Goal: Task Accomplishment & Management: Complete application form

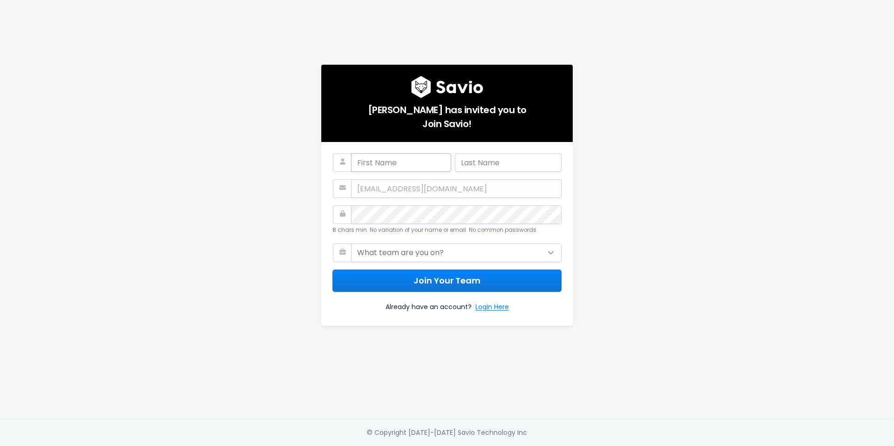
click at [378, 161] on input "text" at bounding box center [401, 162] width 100 height 19
type input "madeleine"
type input "alzamora"
click at [430, 244] on select "What team are you on? Support Product Sales Customer Success Marketing Other" at bounding box center [456, 252] width 210 height 19
select select "PRODUCT"
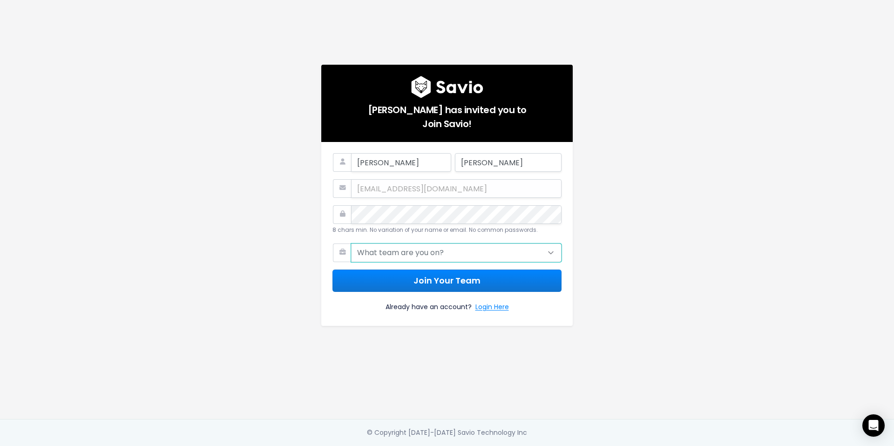
click at [351, 243] on select "What team are you on? Support Product Sales Customer Success Marketing Other" at bounding box center [456, 252] width 210 height 19
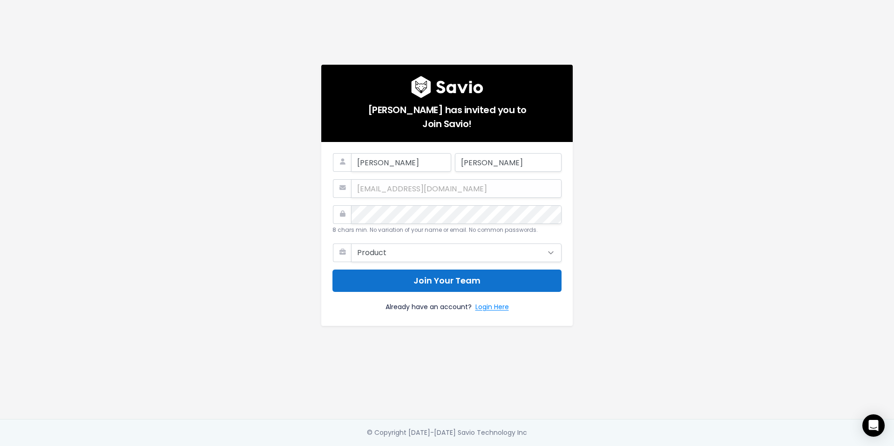
click at [421, 283] on button "Join Your Team" at bounding box center [446, 280] width 229 height 23
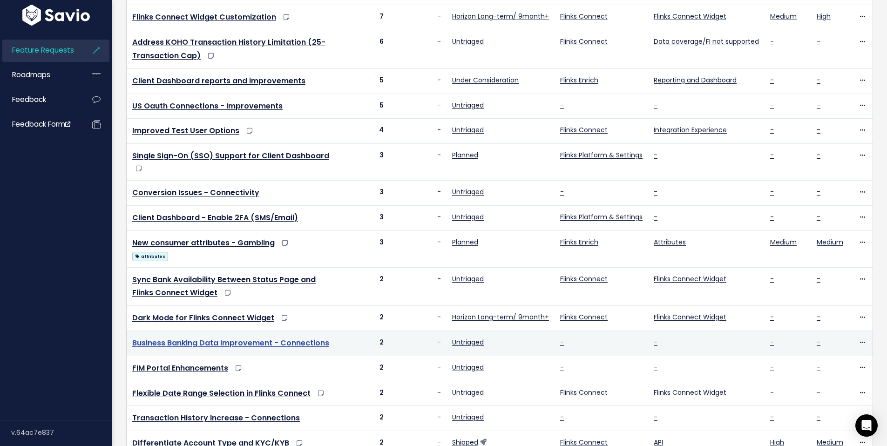
scroll to position [162, 0]
